Goal: Information Seeking & Learning: Learn about a topic

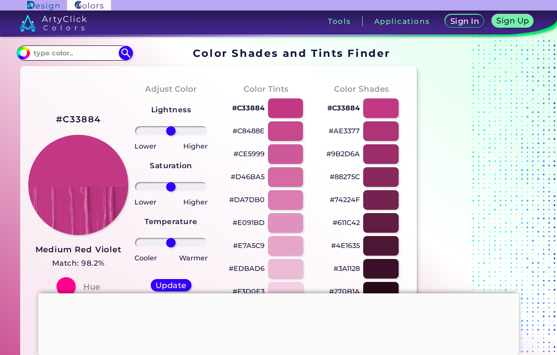
click at [44, 103] on div "#C33884 Medium Red Violet Match: 98.2% Hue" at bounding box center [75, 204] width 95 height 260
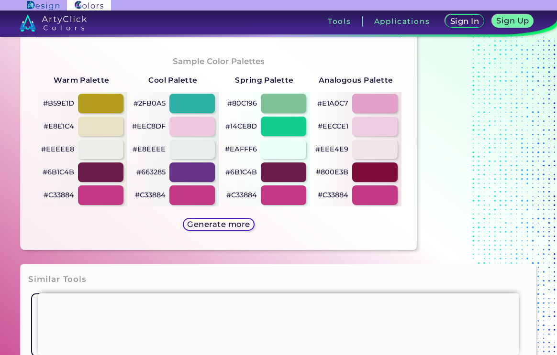
scroll to position [478, 0]
click at [371, 103] on div at bounding box center [374, 104] width 45 height 20
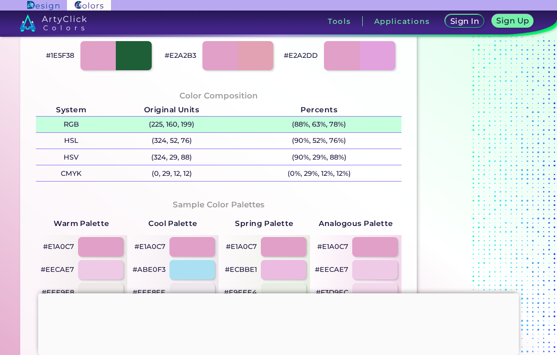
scroll to position [383, 0]
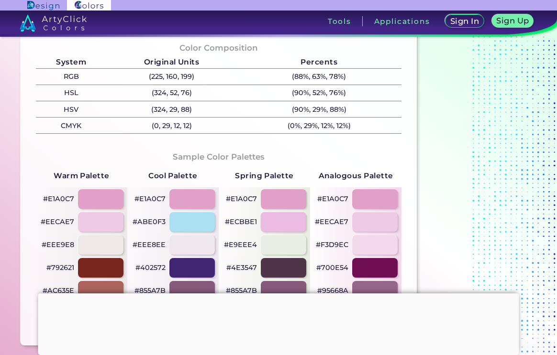
click at [299, 224] on div at bounding box center [283, 222] width 45 height 20
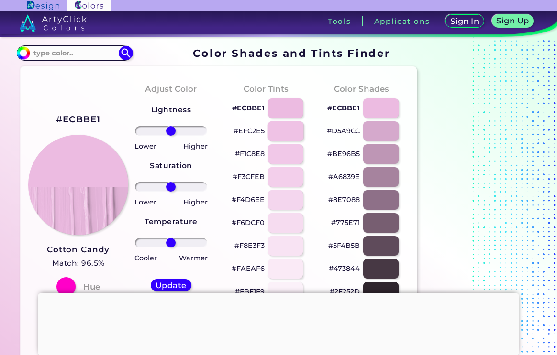
click at [289, 132] on div at bounding box center [285, 131] width 36 height 20
click at [283, 148] on div at bounding box center [285, 154] width 36 height 20
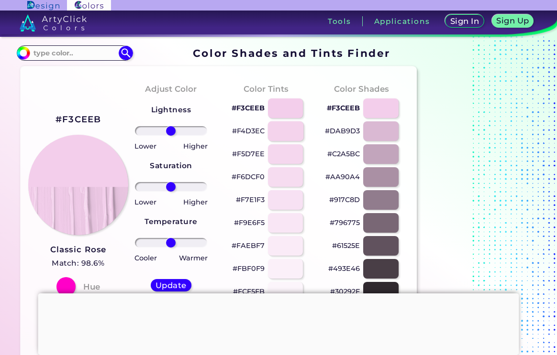
click at [289, 129] on div at bounding box center [285, 131] width 36 height 20
click at [292, 107] on div at bounding box center [285, 109] width 36 height 20
click at [285, 134] on div at bounding box center [285, 131] width 36 height 20
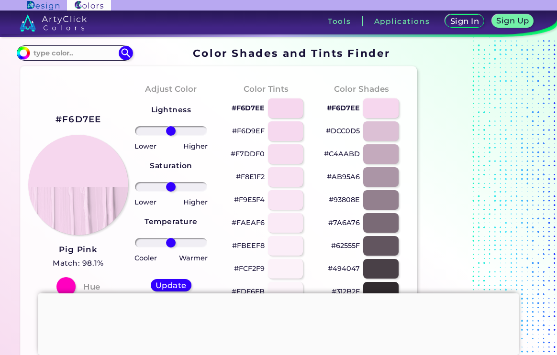
click at [391, 110] on div at bounding box center [381, 109] width 36 height 20
click at [283, 152] on div at bounding box center [285, 154] width 36 height 20
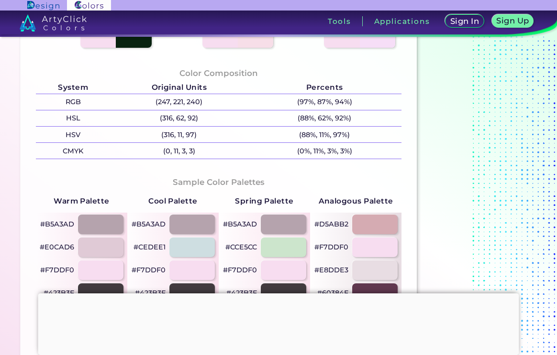
scroll to position [430, 0]
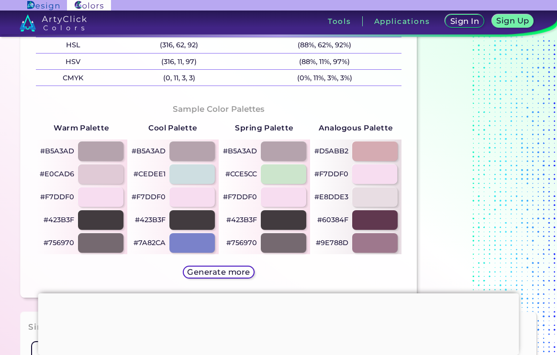
click at [364, 178] on div at bounding box center [374, 175] width 45 height 20
click at [103, 192] on div at bounding box center [100, 197] width 45 height 20
type input "#f7ddf0"
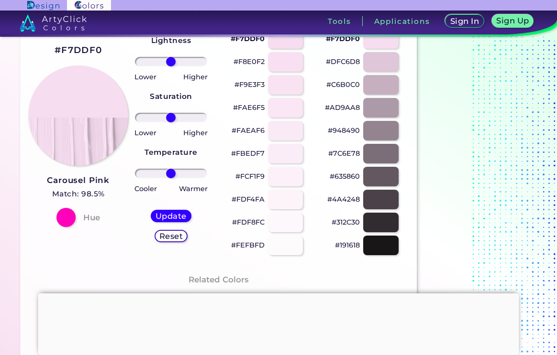
scroll to position [0, 0]
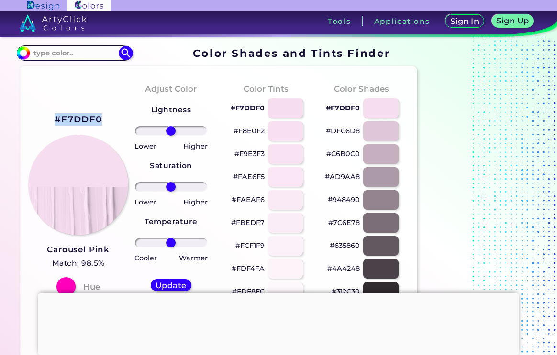
drag, startPoint x: 105, startPoint y: 119, endPoint x: 52, endPoint y: 119, distance: 52.6
click at [52, 119] on div "#F7DDF0 Carousel Pink Match: 98.5% Hue" at bounding box center [75, 204] width 95 height 260
copy h2 "#F7DDF0"
